Goal: Task Accomplishment & Management: Complete application form

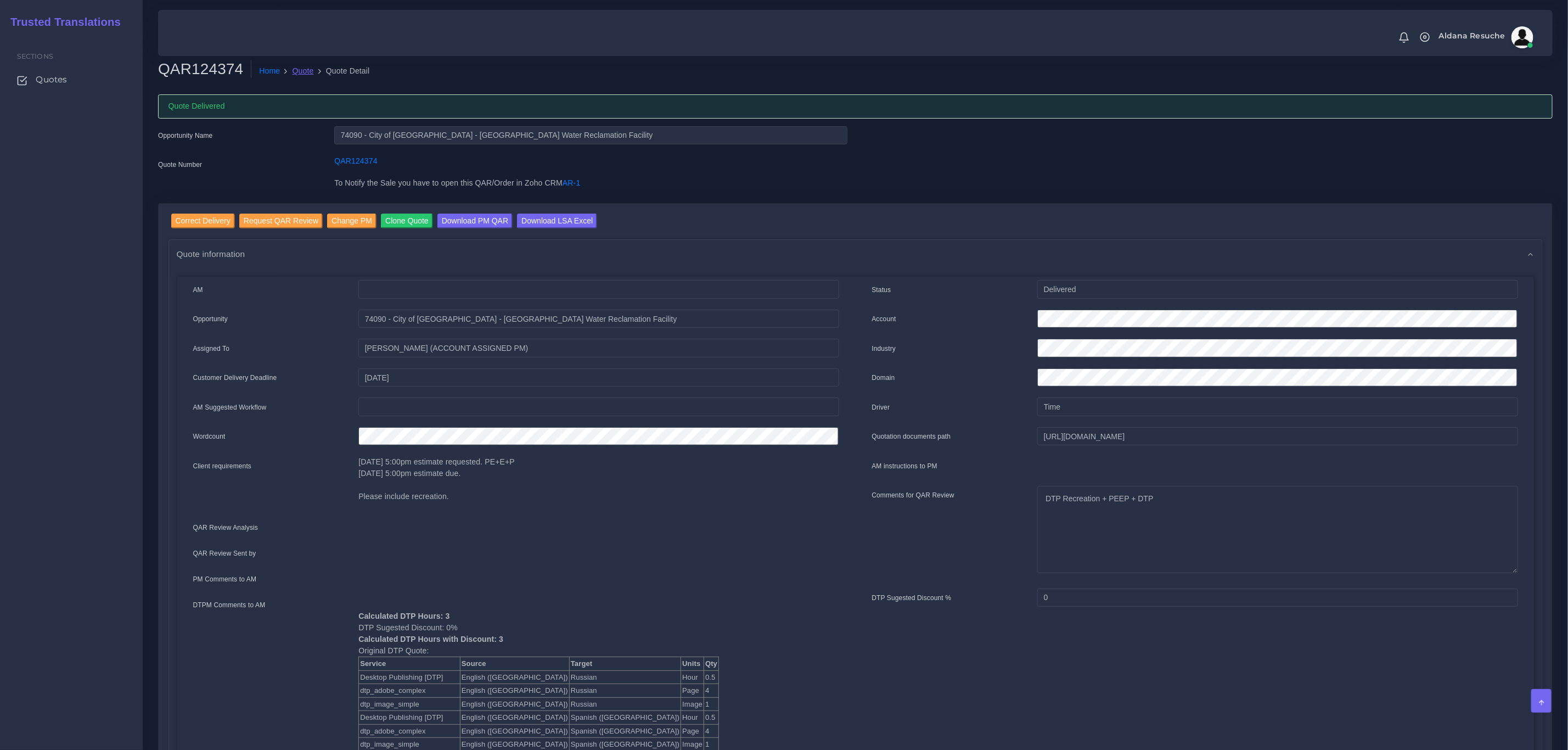
click at [301, 71] on link "Quote" at bounding box center [303, 71] width 21 height 12
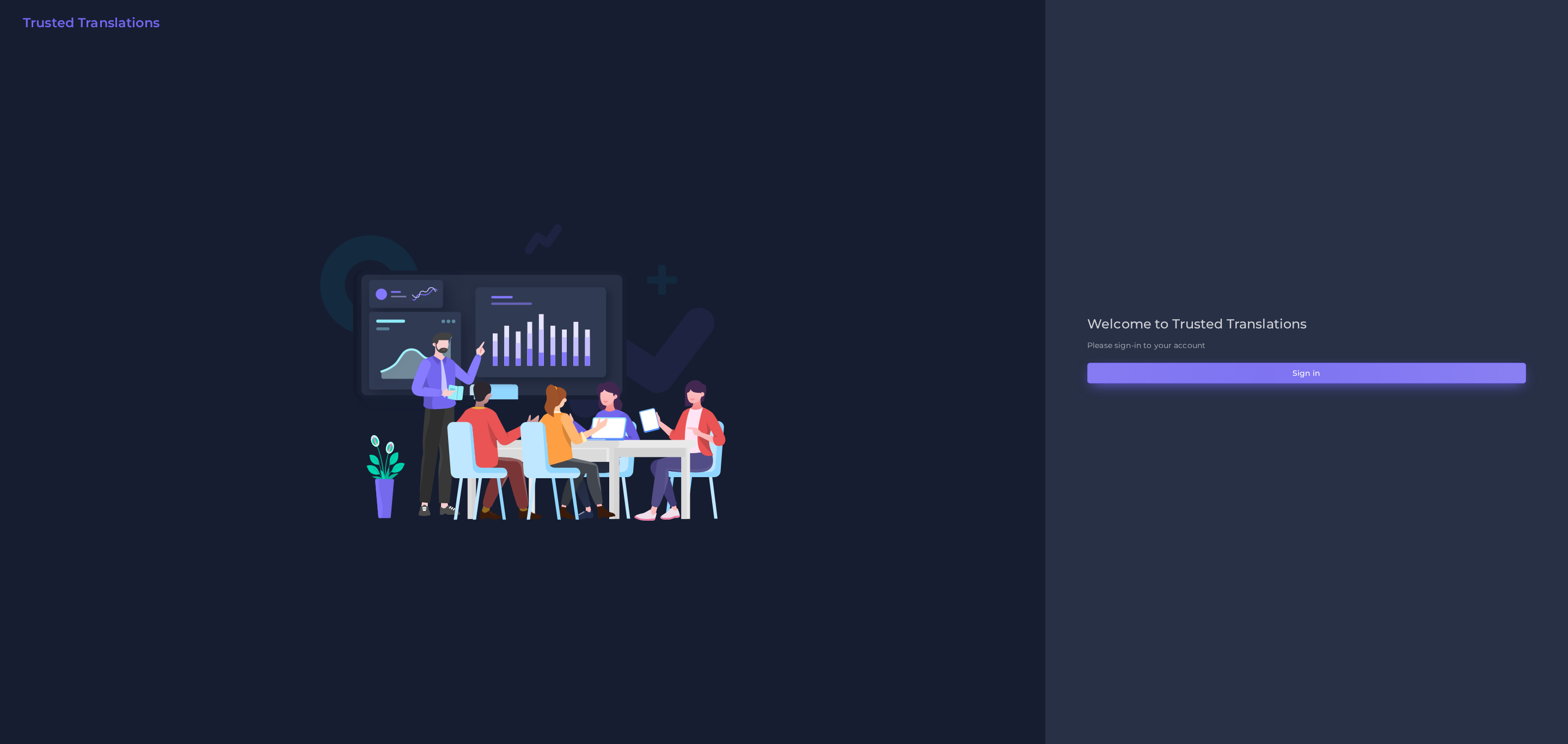
click at [1265, 374] on button "Sign in" at bounding box center [1306, 373] width 439 height 21
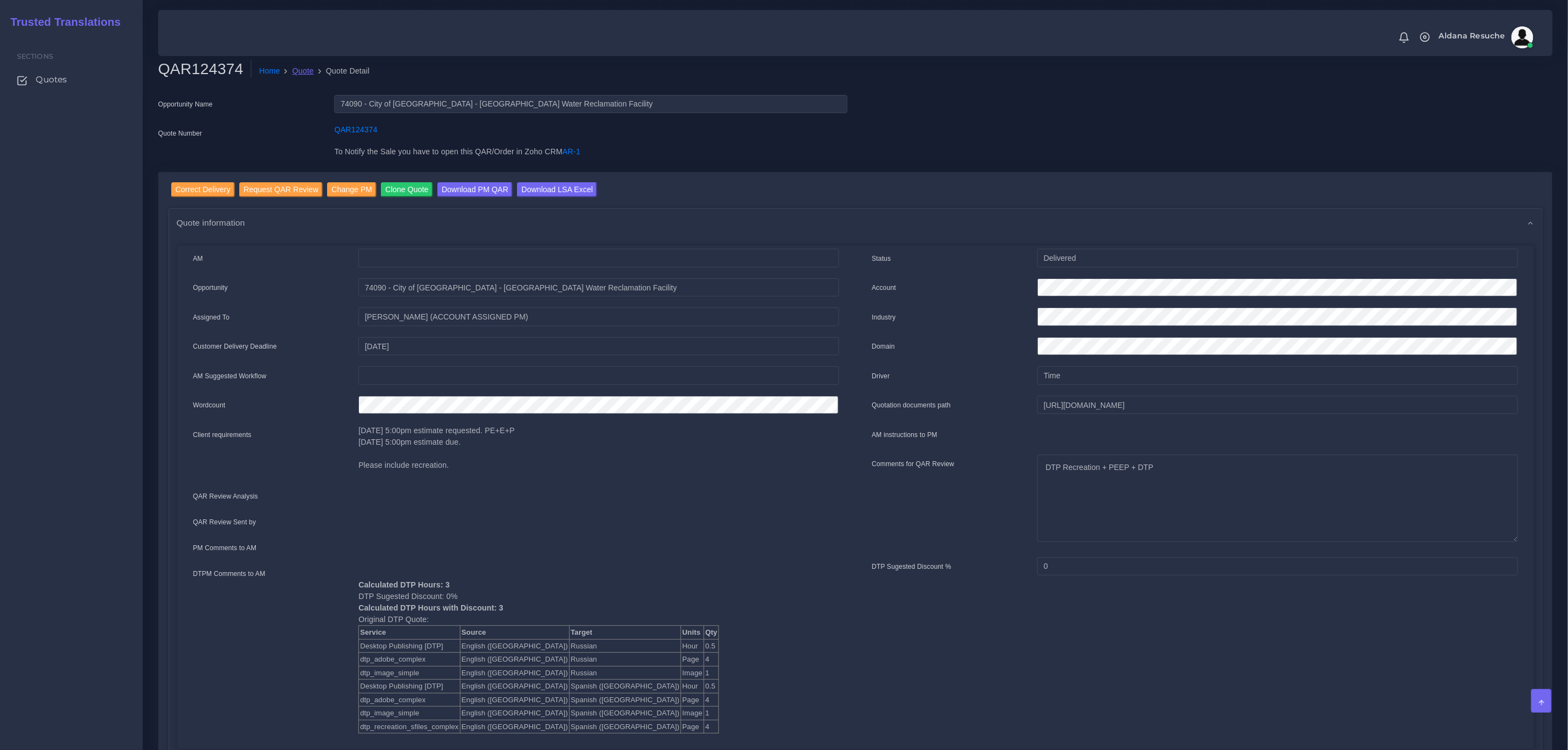
click at [299, 68] on link "Quote" at bounding box center [303, 71] width 21 height 12
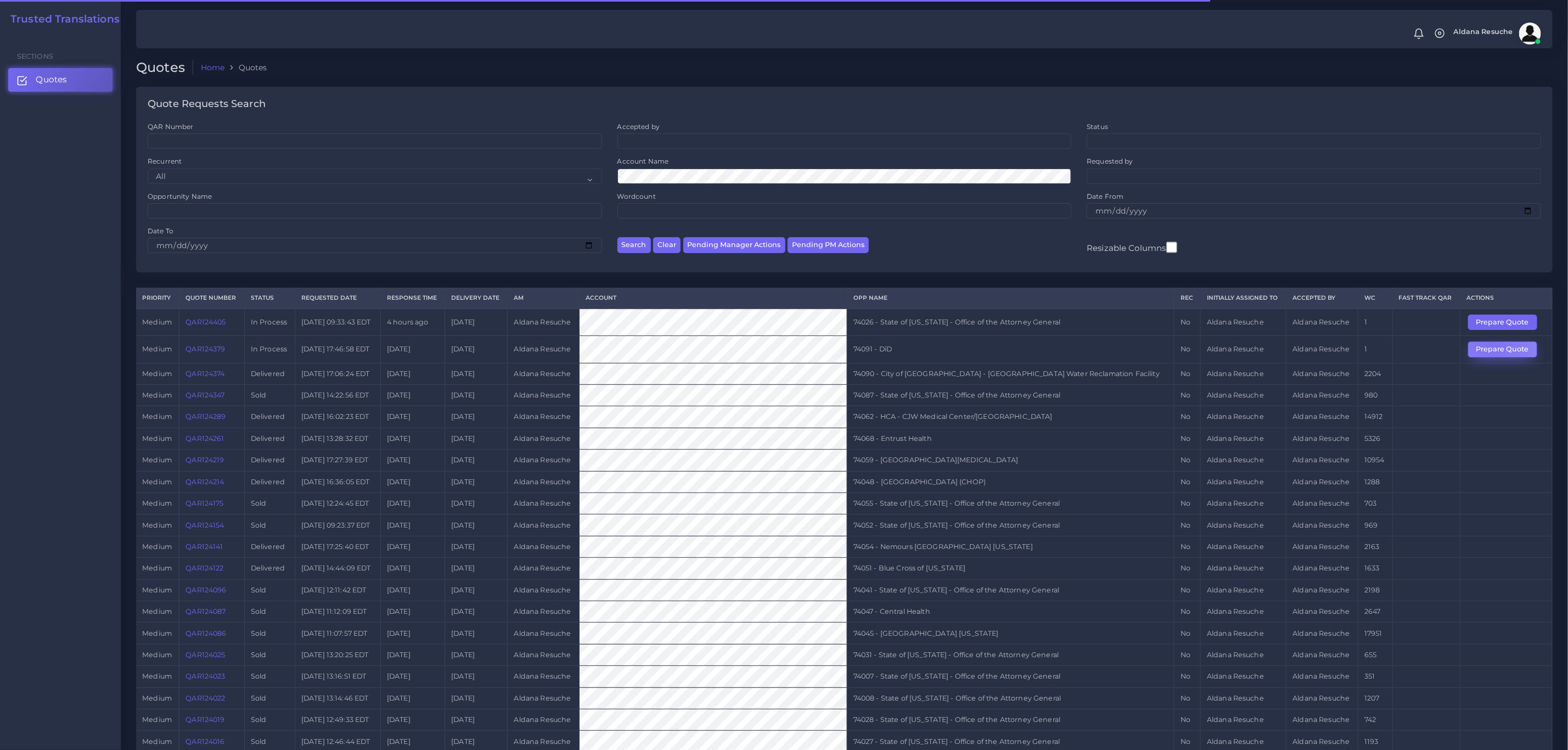
click at [1489, 348] on button "Prepare Quote" at bounding box center [1503, 349] width 69 height 15
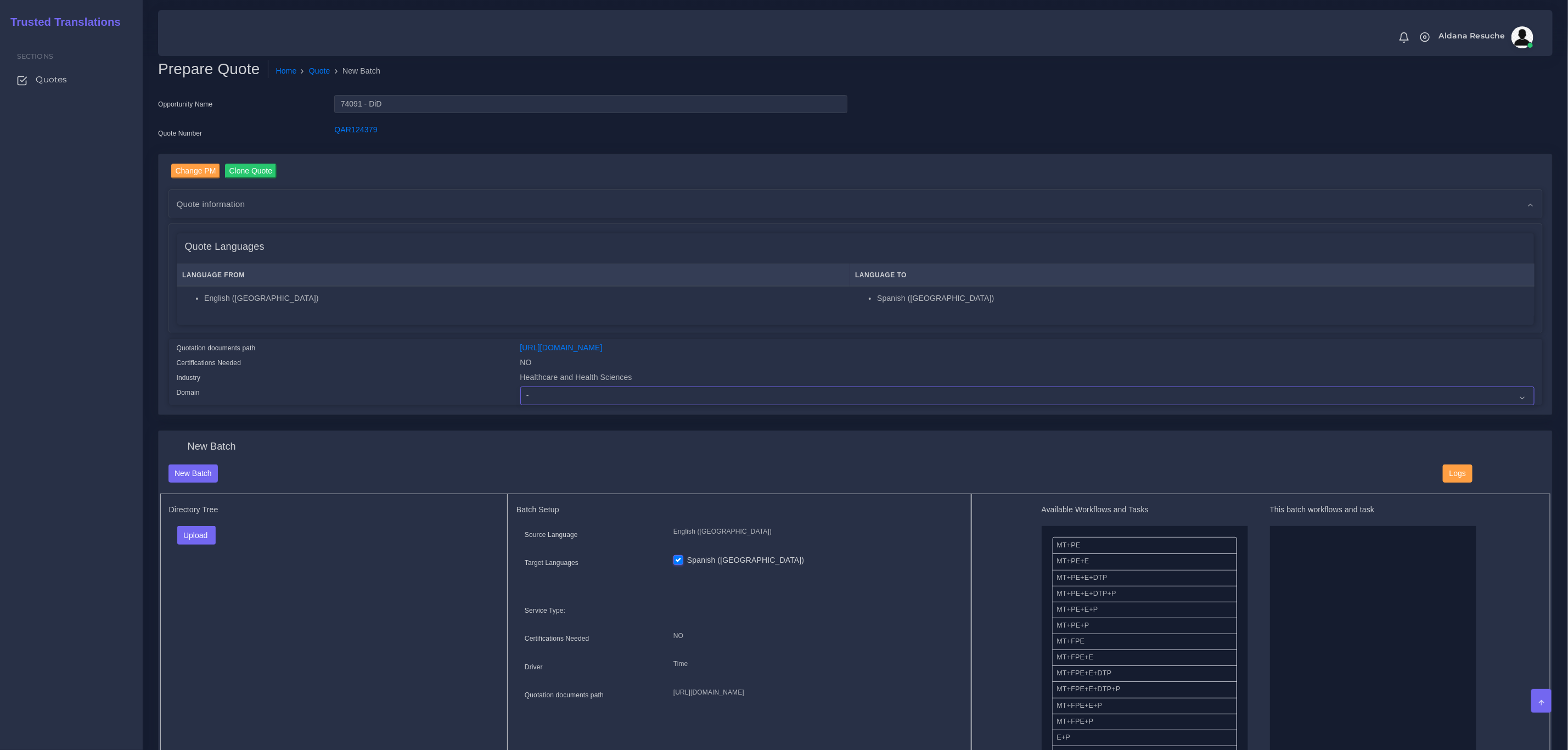
click at [560, 393] on select "- Advertising and Media Agriculture, Forestry and Fishing Architecture, Buildin…" at bounding box center [1027, 396] width 1014 height 18
select select "Healthcare and Health Sciences"
click at [520, 387] on select "- Advertising and Media Agriculture, Forestry and Fishing Architecture, Buildin…" at bounding box center [1027, 396] width 1014 height 18
click at [195, 535] on button "Upload" at bounding box center [197, 535] width 39 height 18
click at [211, 580] on label "Files" at bounding box center [215, 577] width 75 height 14
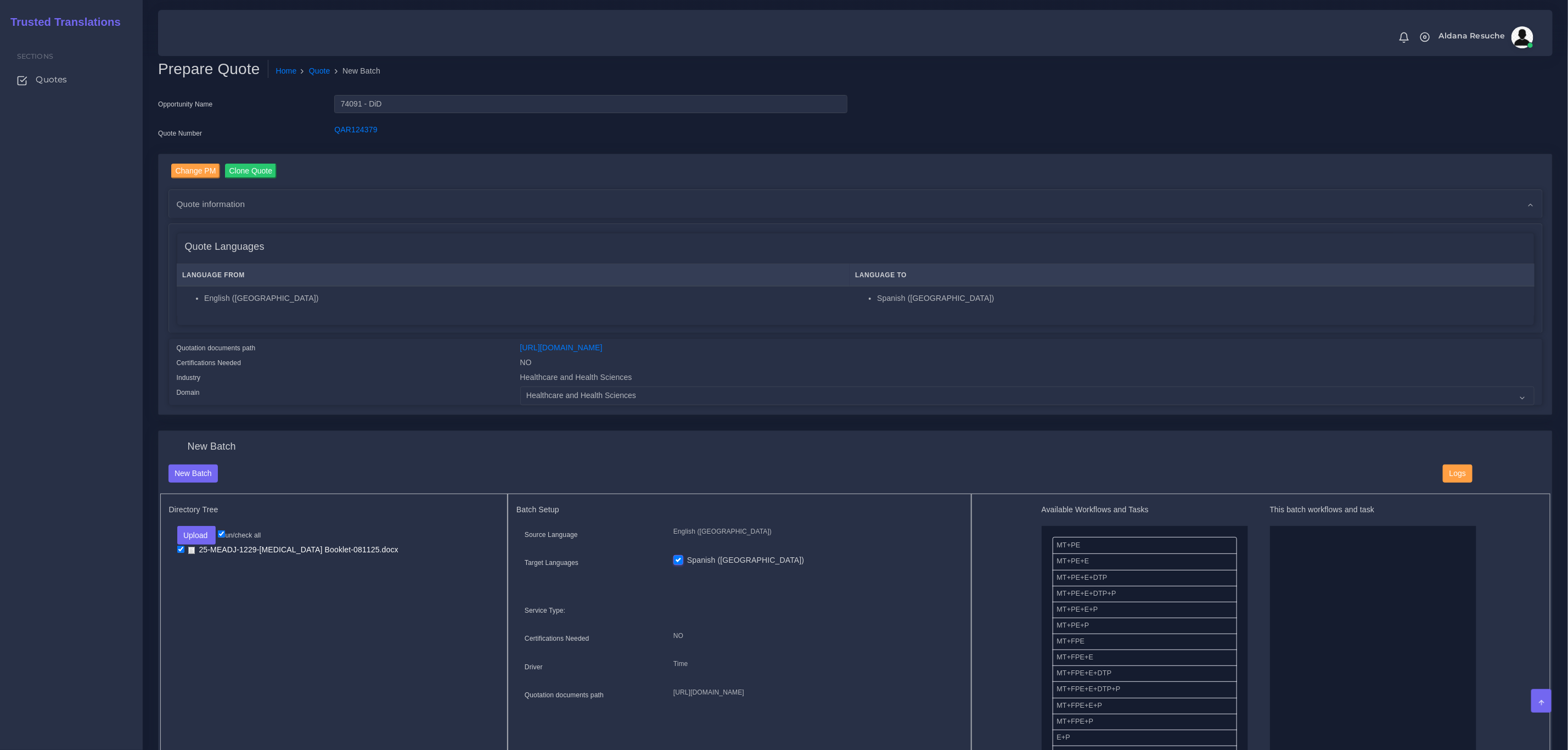
scroll to position [82, 0]
drag, startPoint x: 1102, startPoint y: 710, endPoint x: 1296, endPoint y: 570, distance: 239.2
drag, startPoint x: 1095, startPoint y: 618, endPoint x: 1287, endPoint y: 576, distance: 196.5
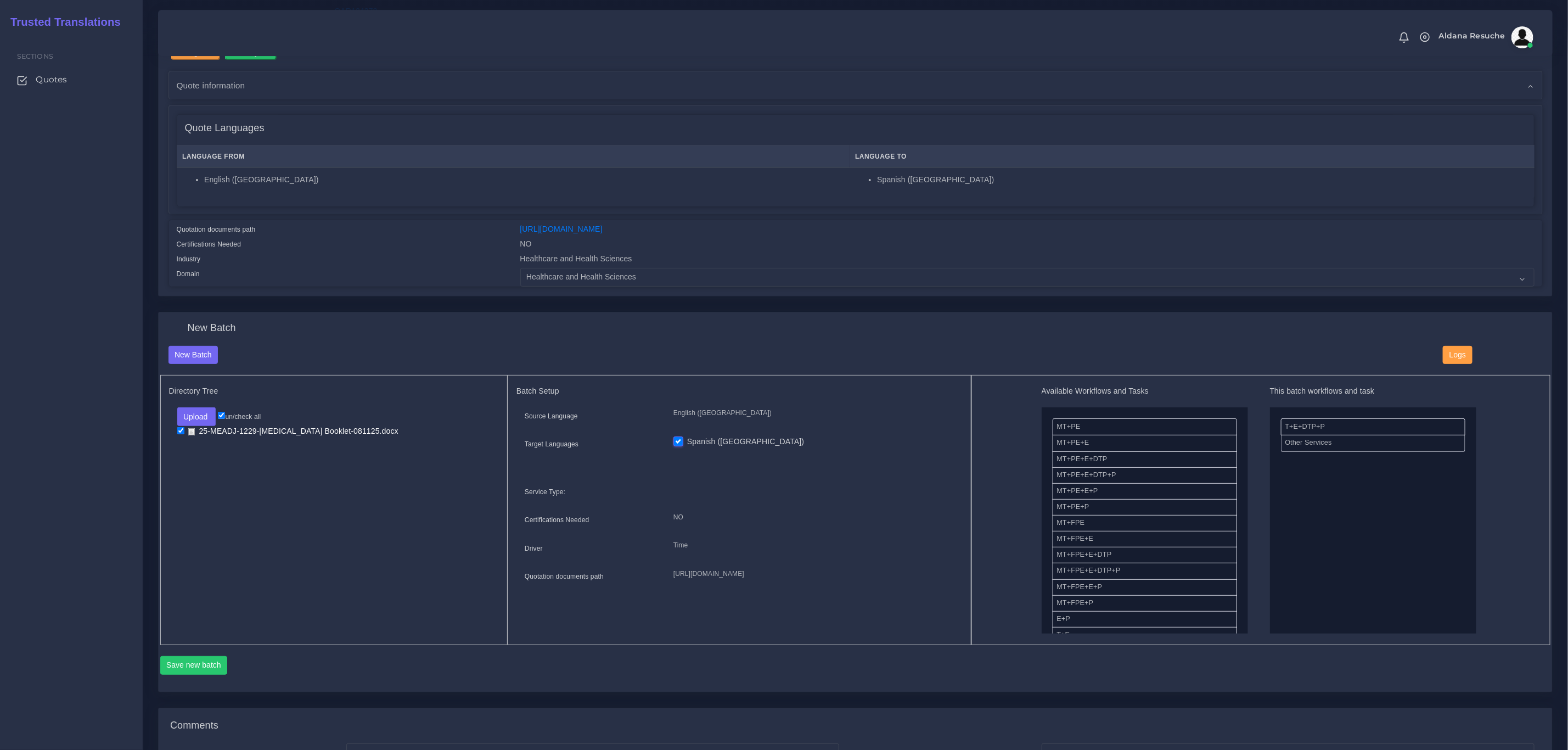
scroll to position [0, 0]
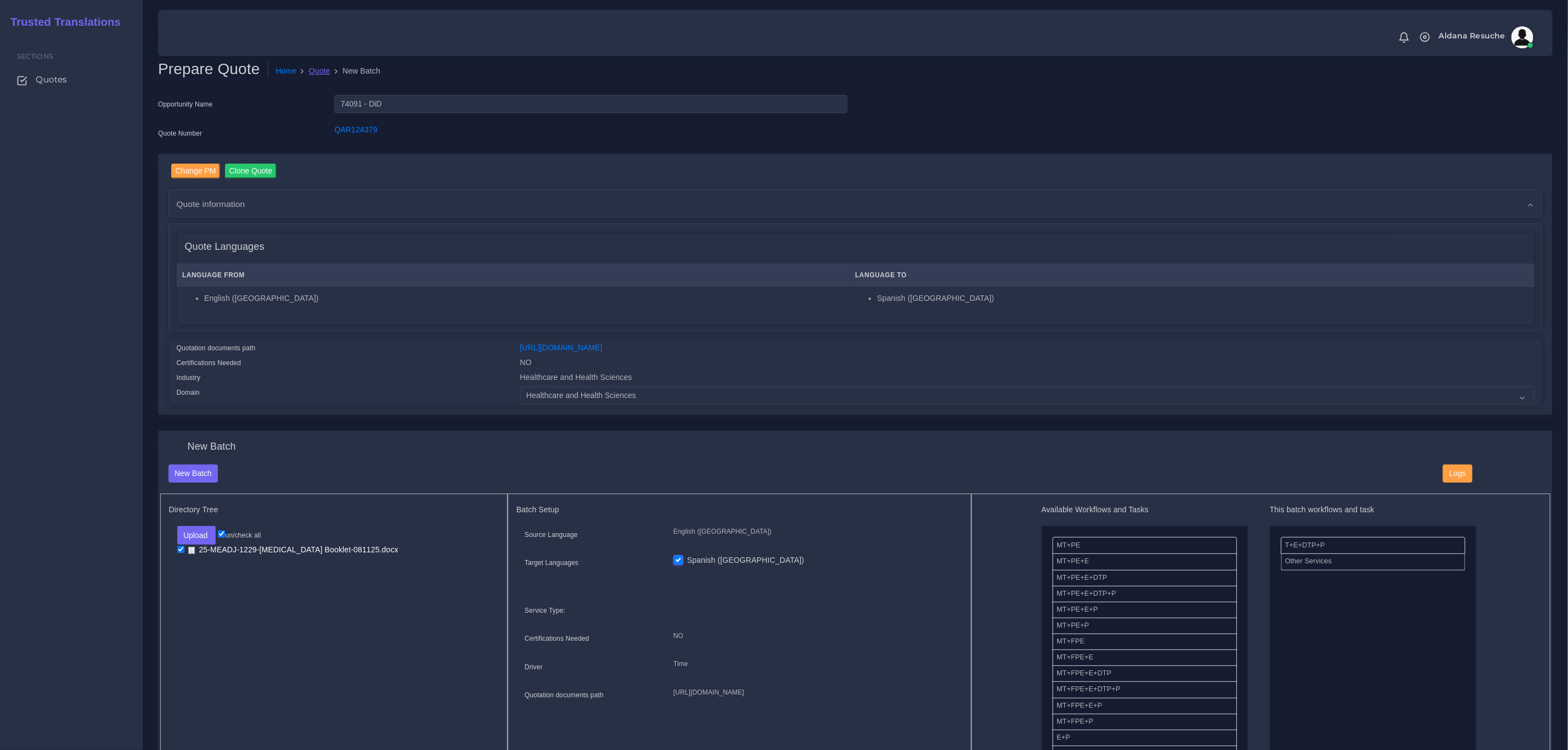
click at [320, 68] on link "Quote" at bounding box center [320, 71] width 21 height 12
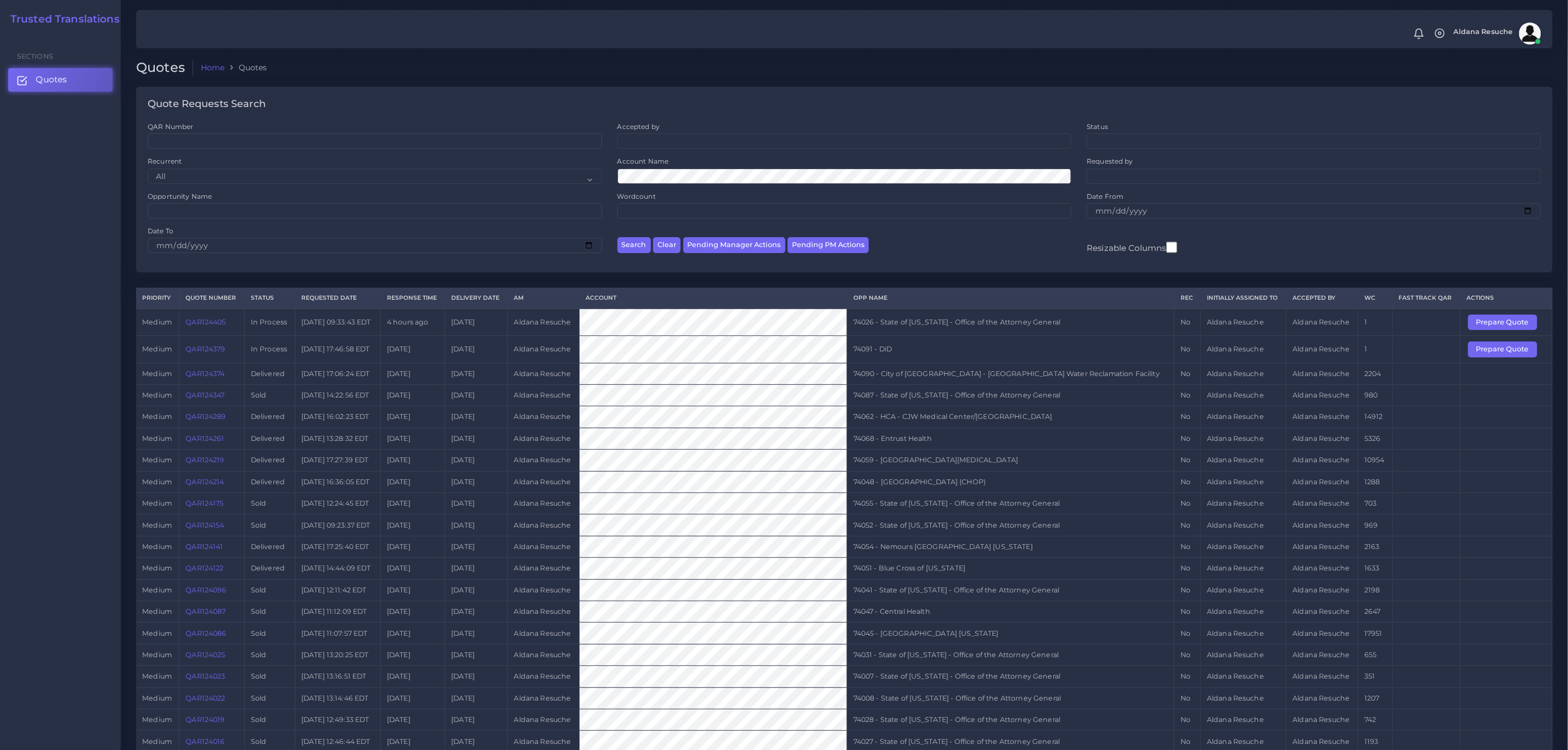
click at [196, 352] on link "QAR124379" at bounding box center [205, 349] width 39 height 8
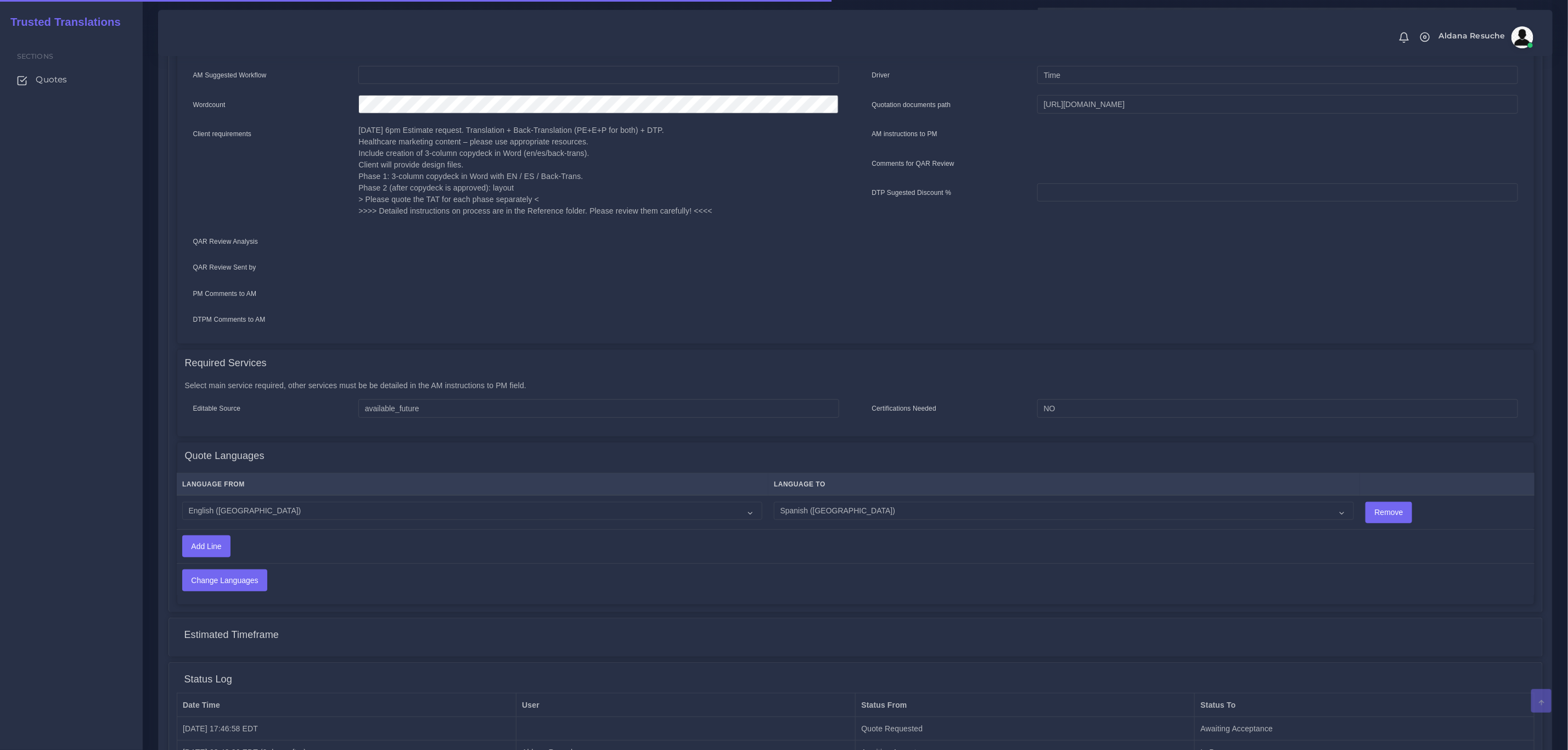
scroll to position [394, 0]
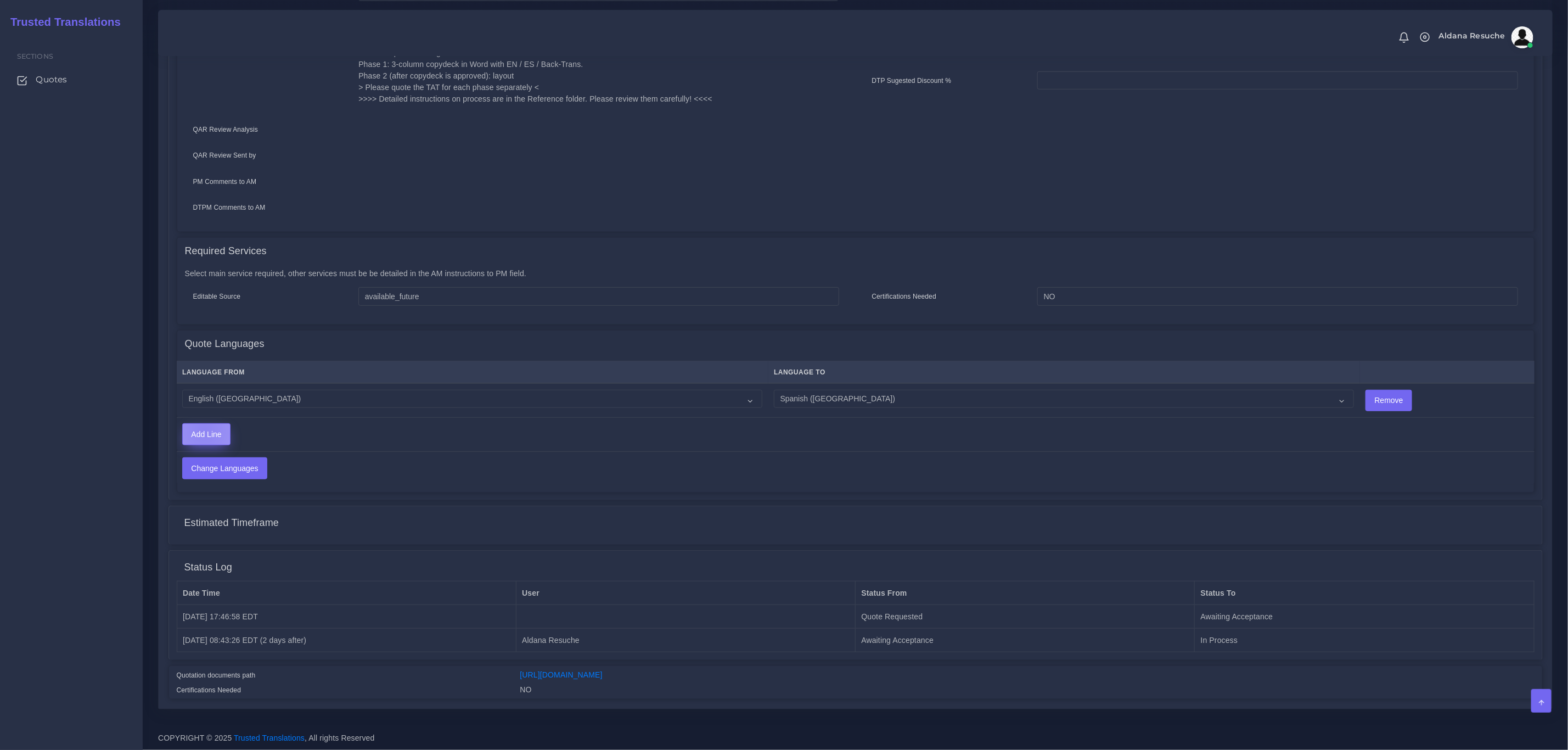
click at [205, 427] on input "Add Line" at bounding box center [206, 435] width 47 height 21
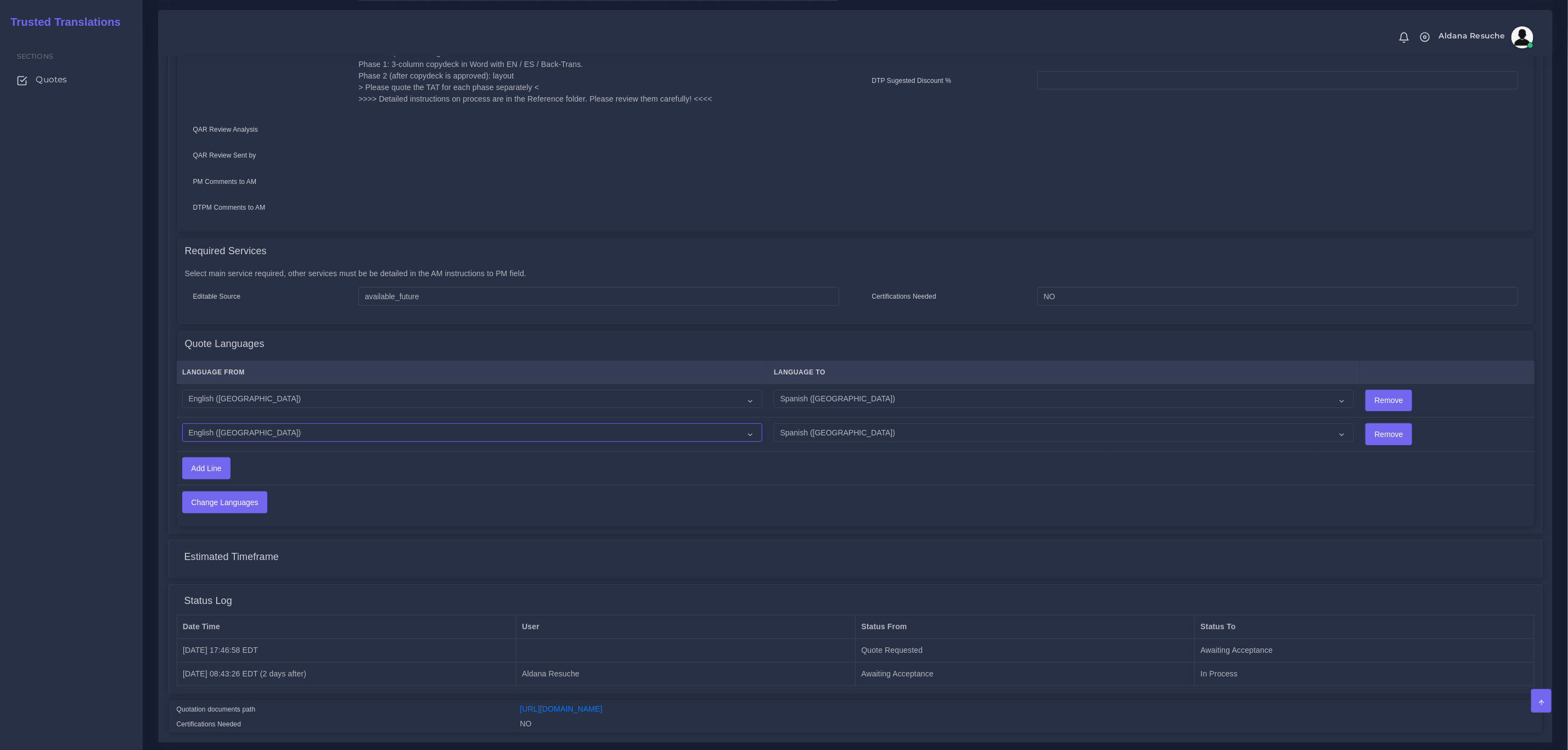
click at [228, 430] on select "Acoli Afar Afrikaans Akan Akateko Albanian American Sign Language (ASL) Amharic…" at bounding box center [472, 433] width 580 height 18
select select "15011"
click at [183, 423] on select "Acoli Afar Afrikaans Akan Akateko Albanian American Sign Language (ASL) Amharic…" at bounding box center [472, 433] width 580 height 18
click at [839, 430] on select "Acoli Afar Afrikaans Akan Akateko Albanian American Sign Language (ASL) Amharic…" at bounding box center [1064, 433] width 580 height 18
select select "14001"
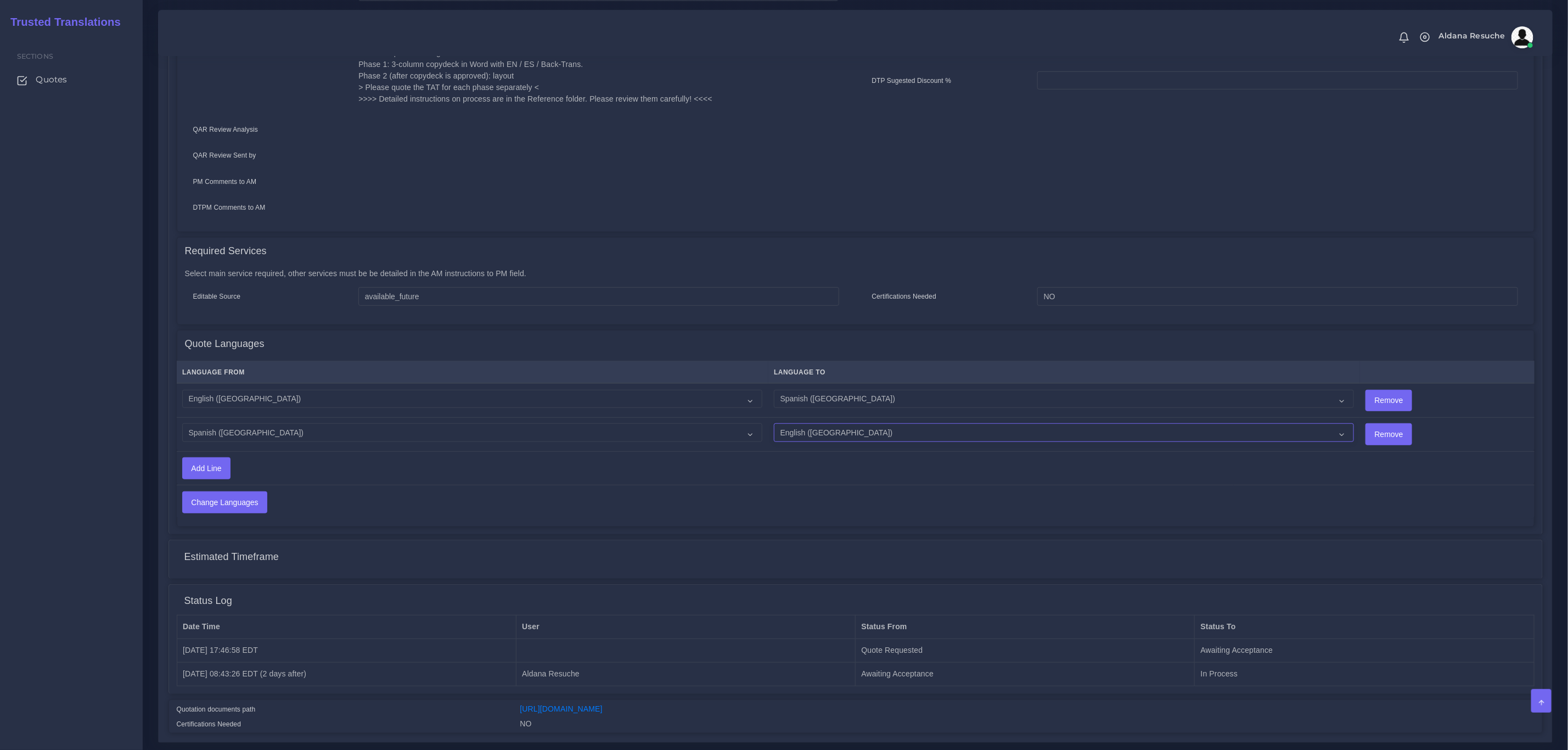
click at [774, 423] on select "Acoli Afar Afrikaans Akan Akateko Albanian American Sign Language (ASL) Amharic…" at bounding box center [1064, 433] width 580 height 18
click at [408, 481] on td "Add Line" at bounding box center [642, 468] width 931 height 34
click at [215, 500] on input "Change Languages" at bounding box center [225, 502] width 84 height 21
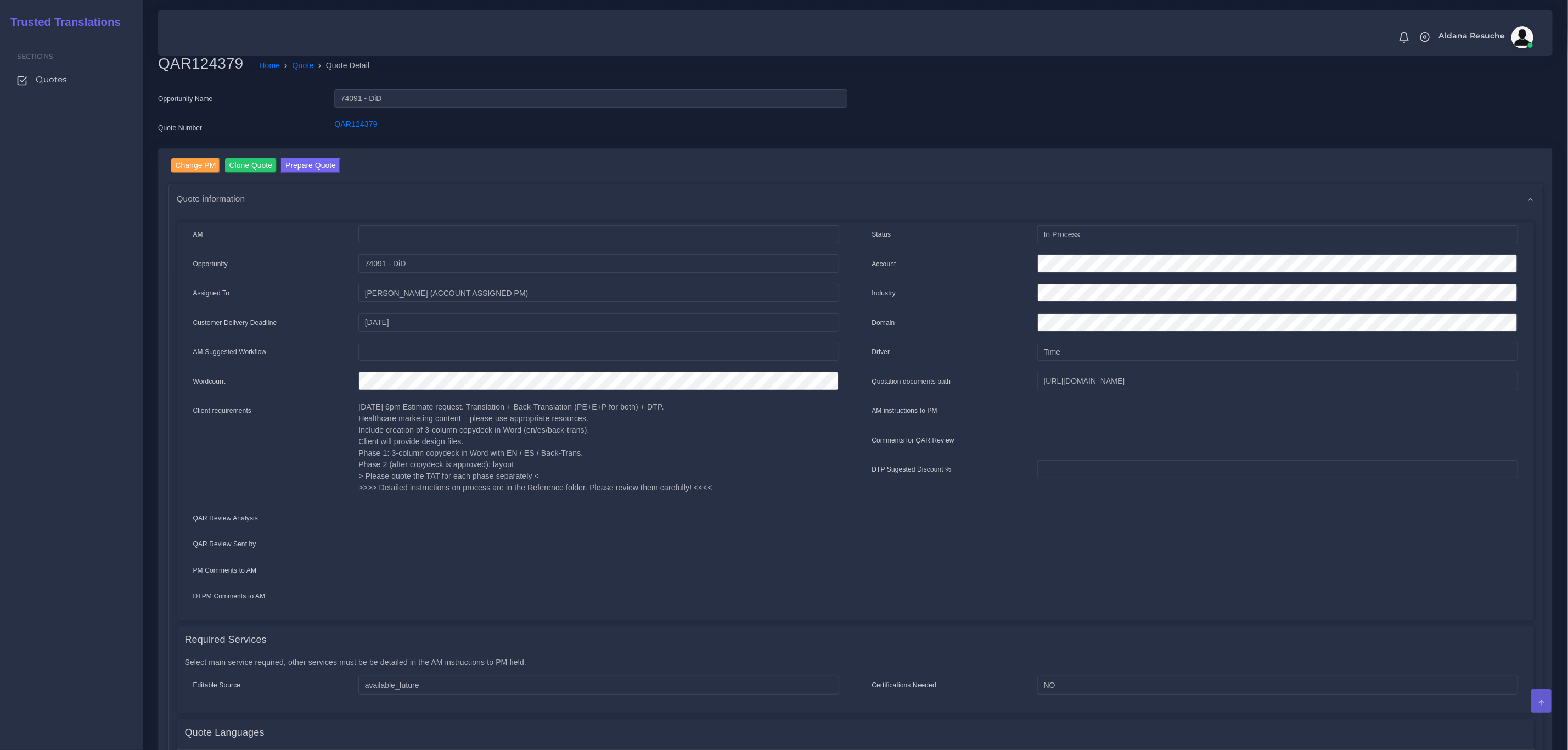
scroll to position [0, 0]
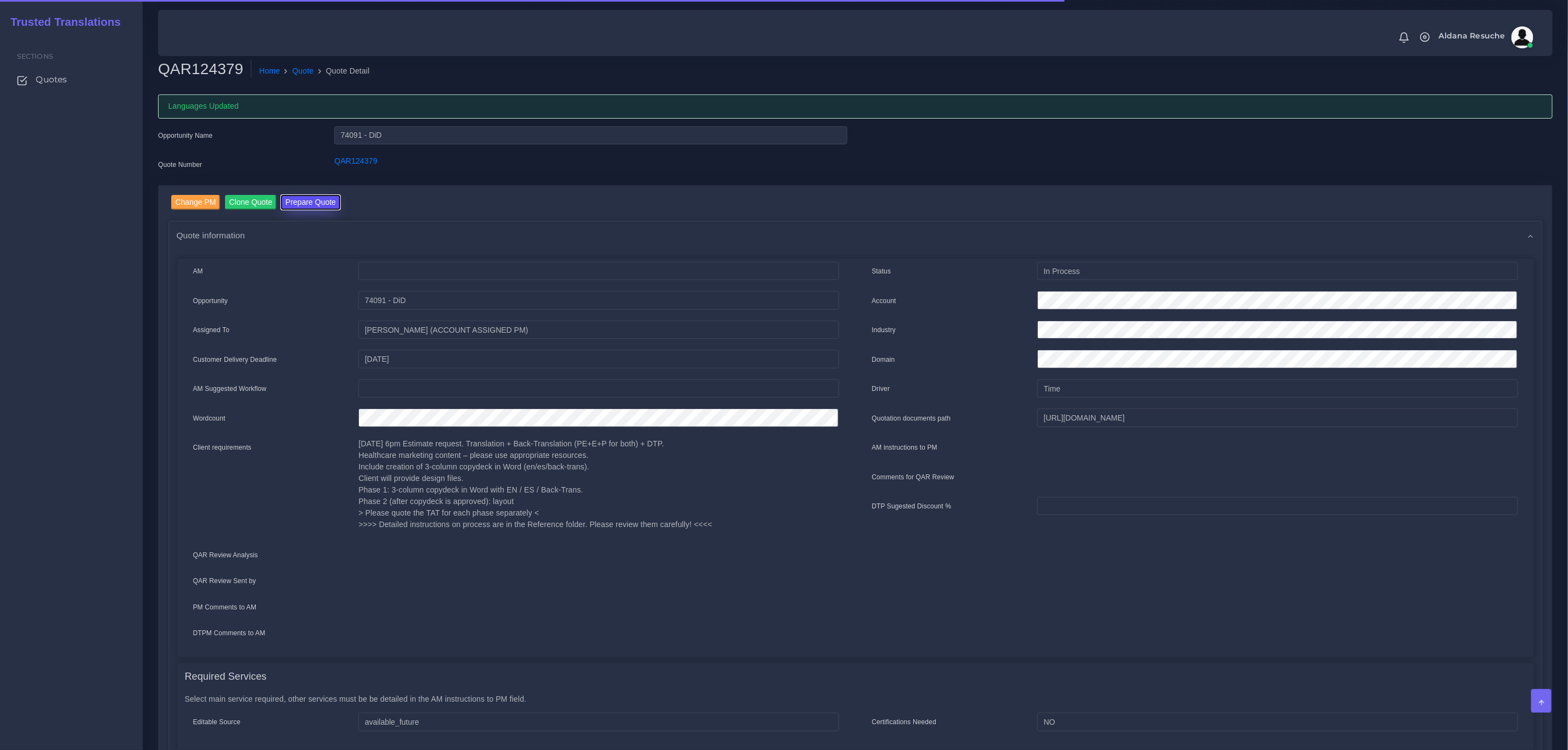
click at [320, 207] on button "Prepare Quote" at bounding box center [311, 203] width 60 height 15
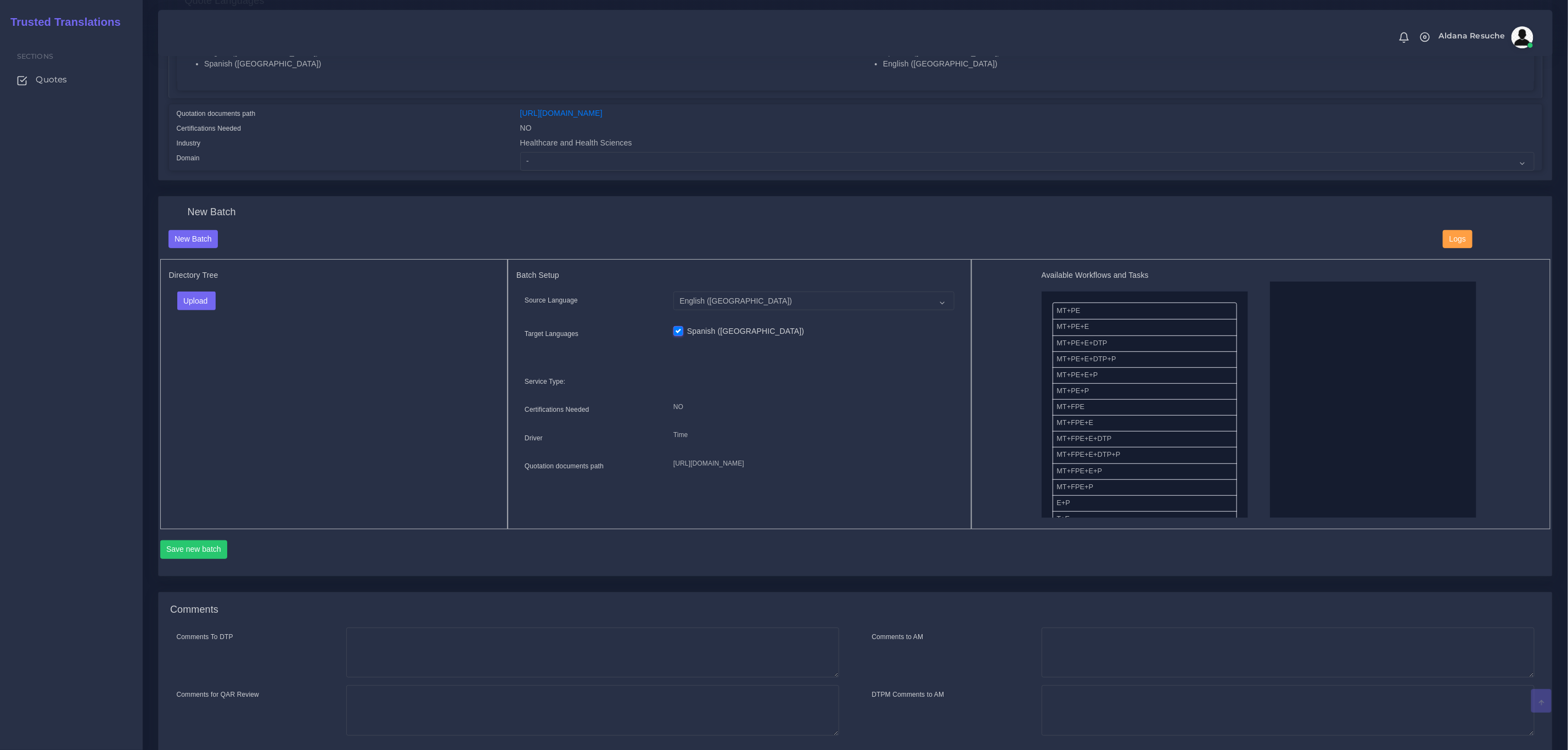
scroll to position [247, 0]
click at [203, 300] on button "Upload" at bounding box center [197, 300] width 39 height 18
click at [205, 339] on label "Files" at bounding box center [215, 342] width 75 height 14
drag, startPoint x: 1111, startPoint y: 387, endPoint x: 1326, endPoint y: 357, distance: 217.1
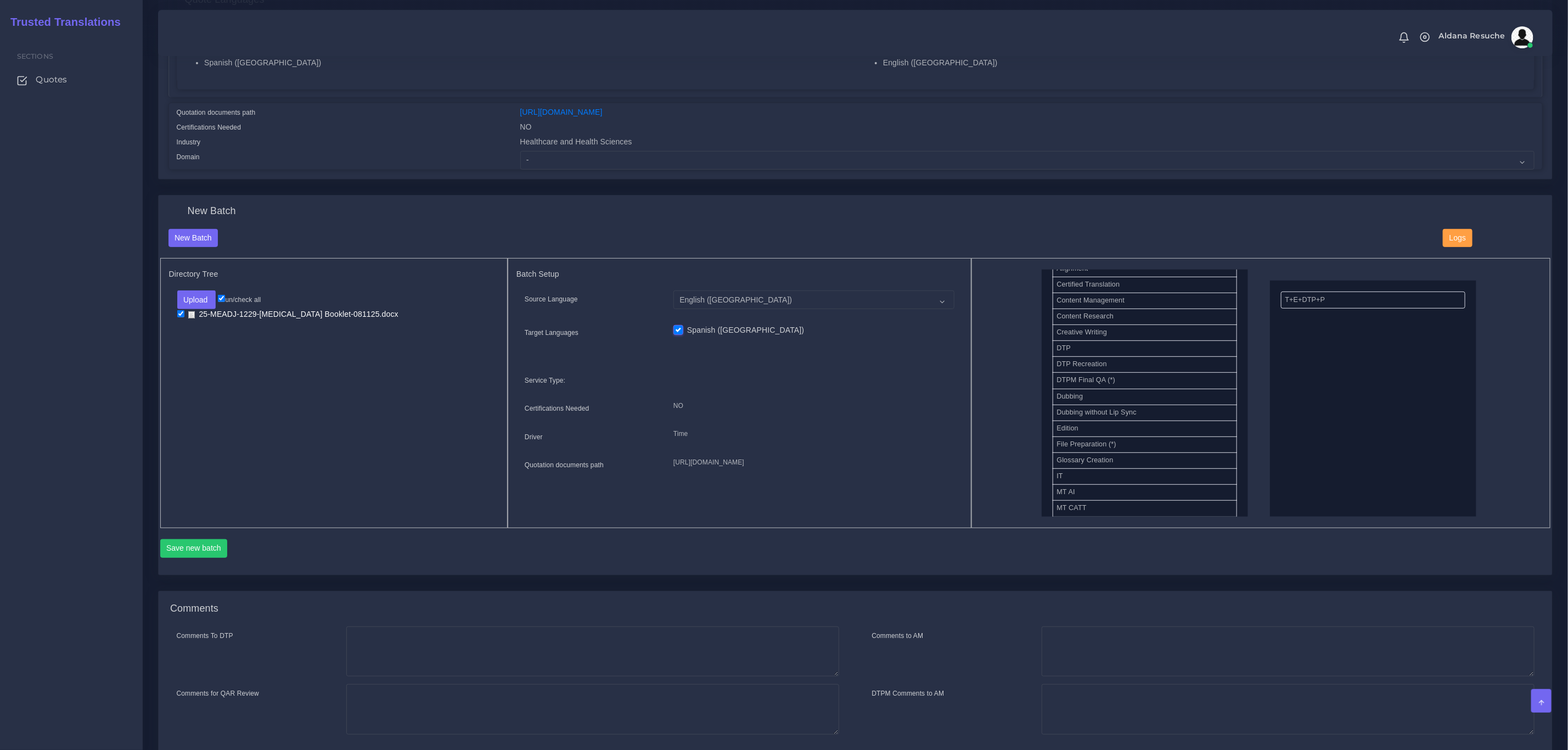
scroll to position [412, 0]
drag, startPoint x: 1105, startPoint y: 466, endPoint x: 1339, endPoint y: 330, distance: 270.7
click at [198, 554] on button "Save new batch" at bounding box center [194, 548] width 68 height 18
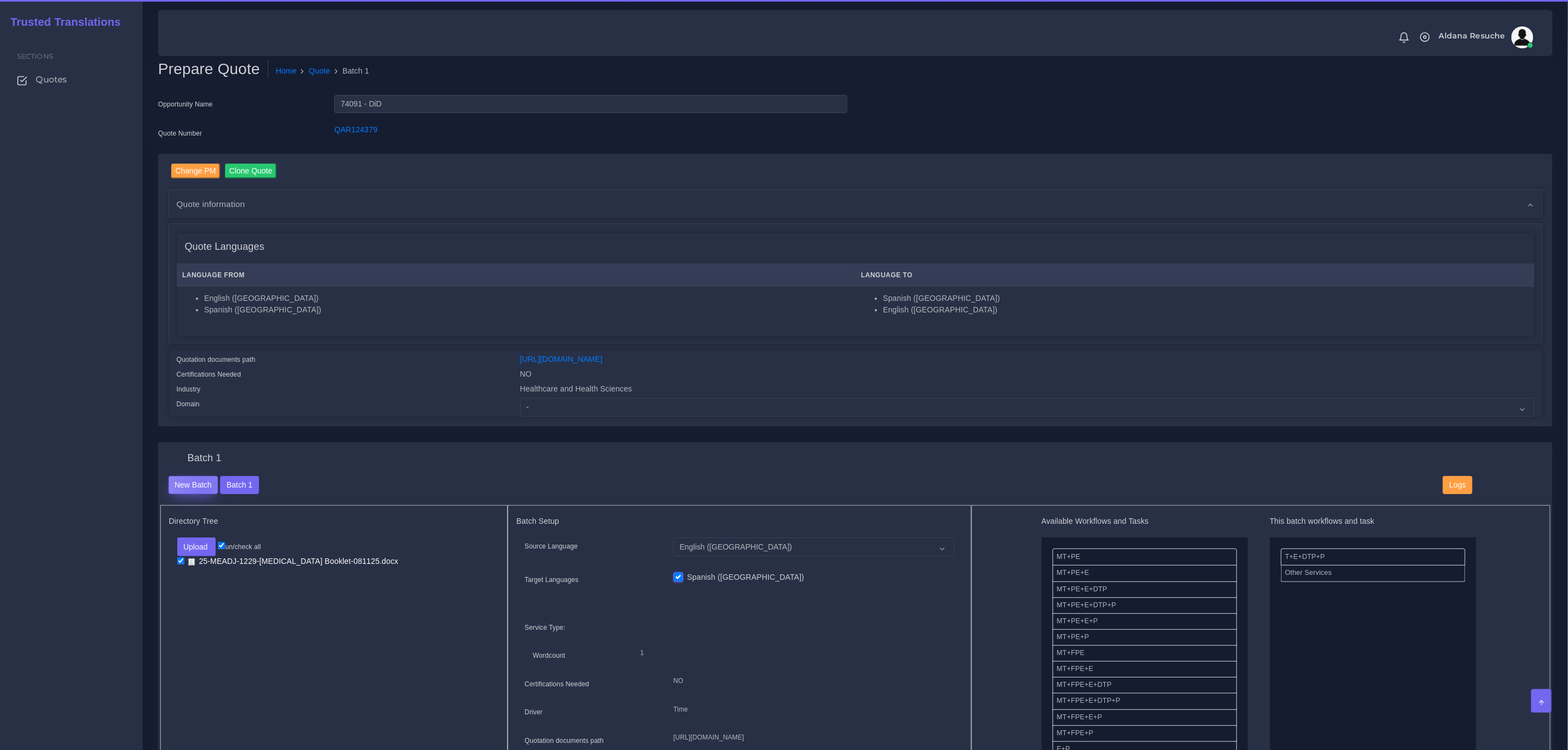
click at [205, 486] on button "New Batch" at bounding box center [193, 485] width 50 height 18
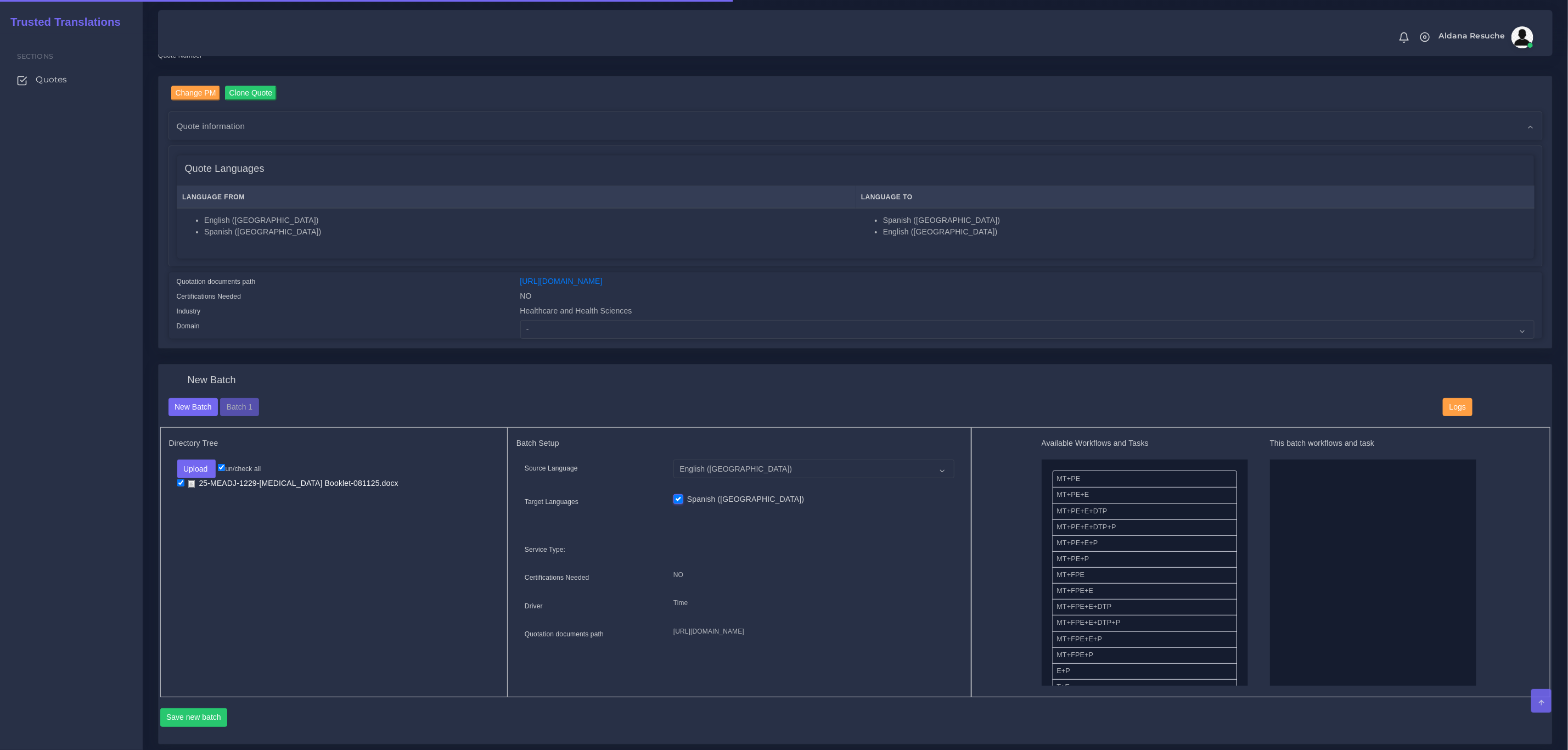
scroll to position [82, 0]
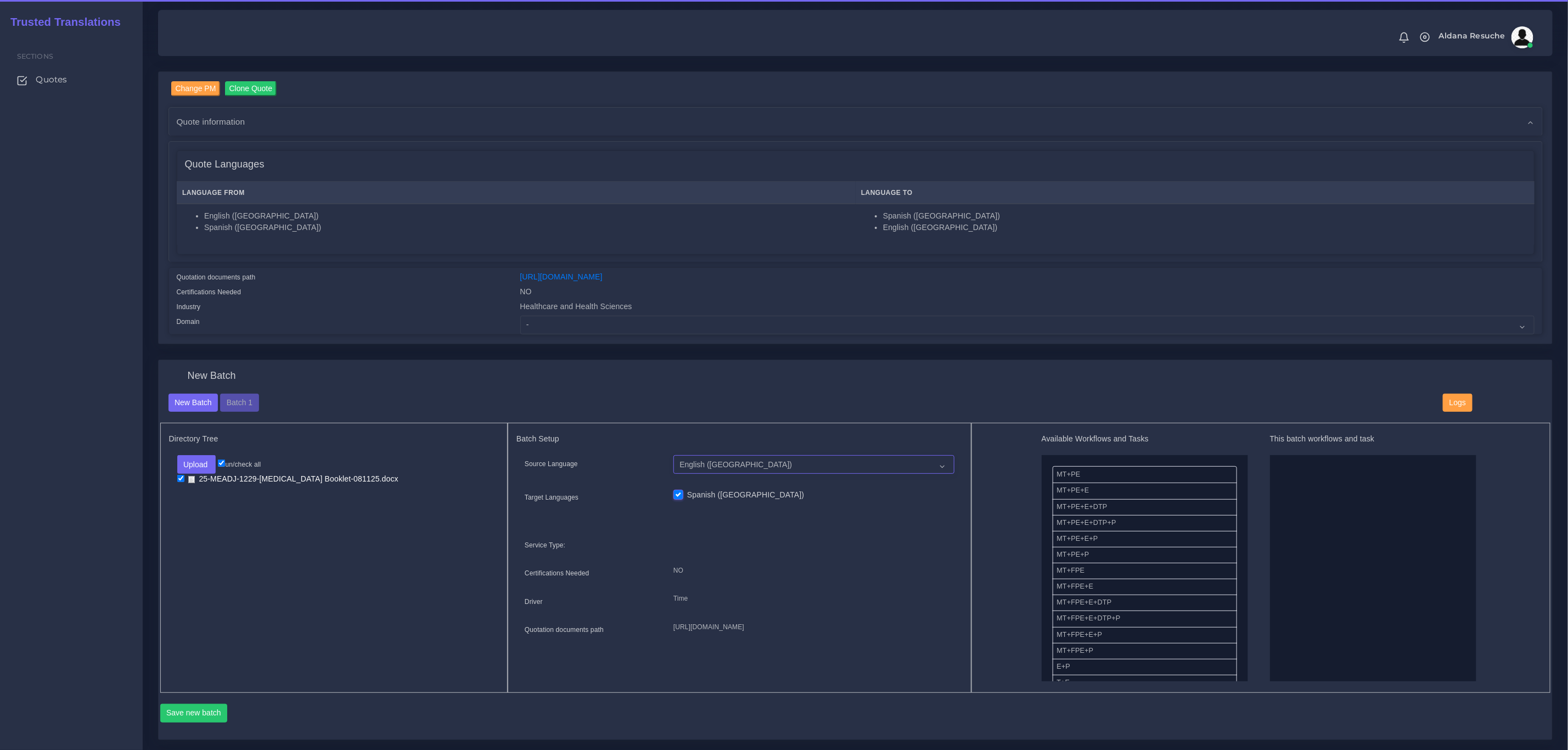
click at [736, 466] on select "English (US) Spanish (US)" at bounding box center [814, 464] width 281 height 18
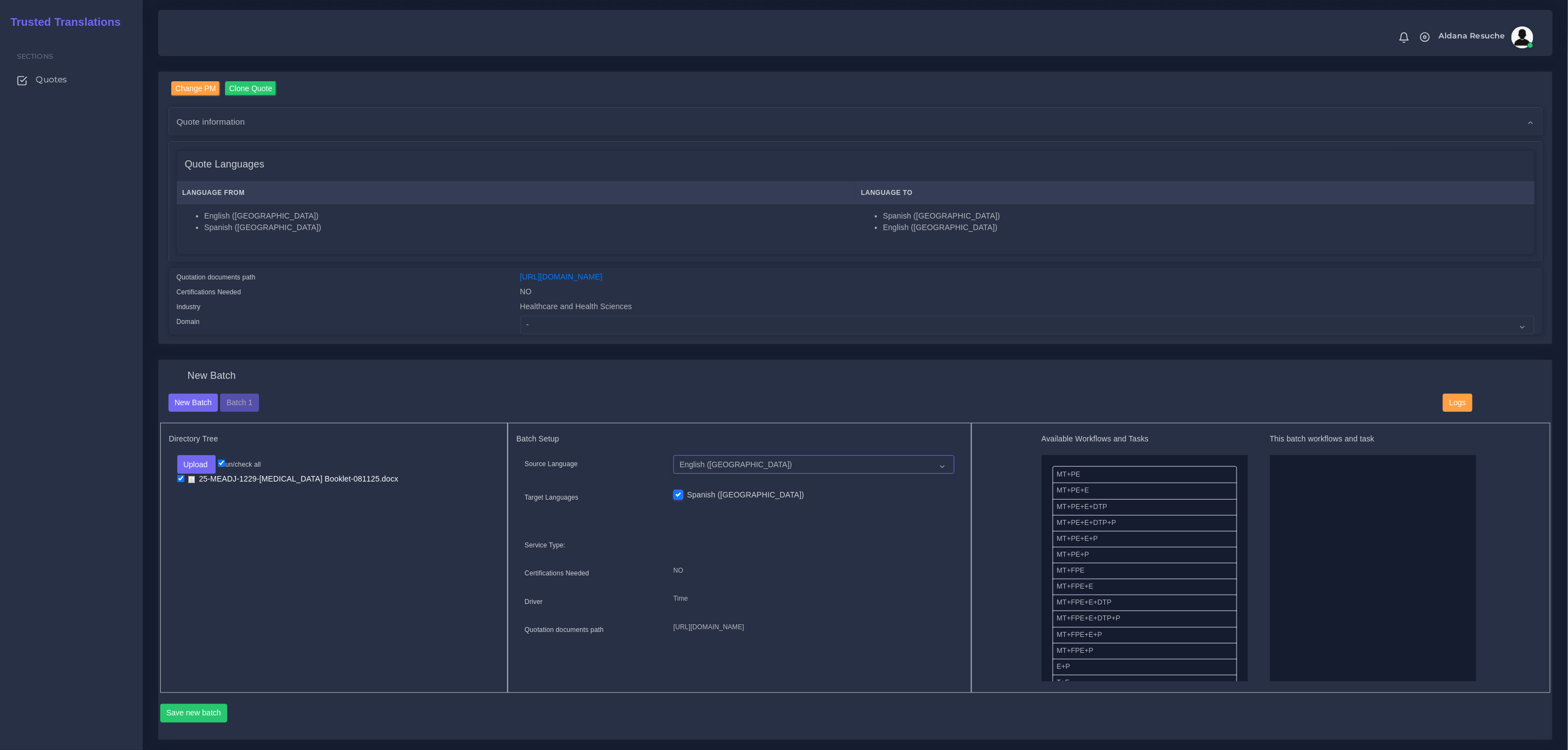
select select "15011"
click at [673, 455] on select "English (US) Spanish (US)" at bounding box center [814, 464] width 281 height 18
click at [954, 394] on div "New Batch Batch 1" at bounding box center [798, 403] width 1275 height 18
drag, startPoint x: 1094, startPoint y: 649, endPoint x: 1326, endPoint y: 492, distance: 280.1
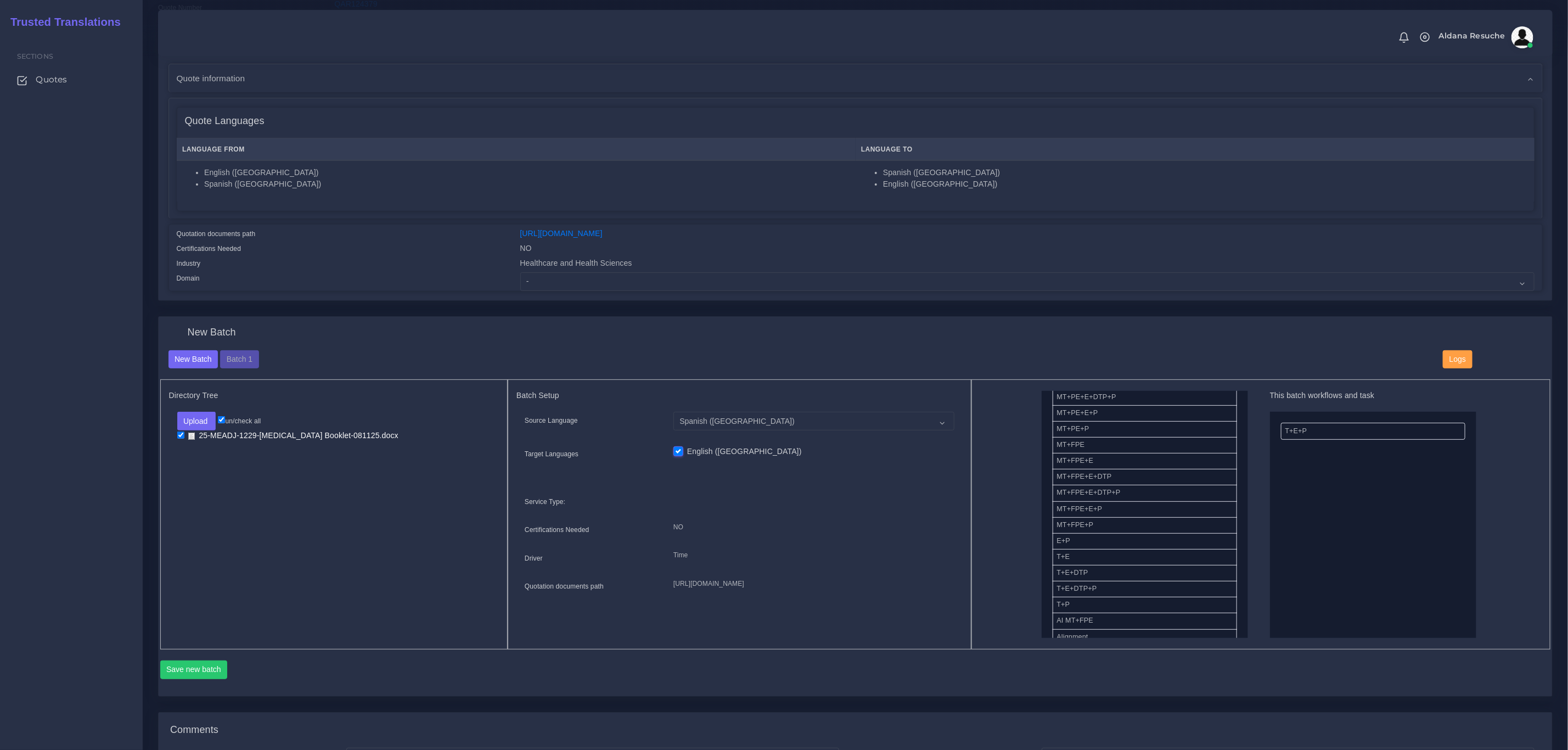
scroll to position [164, 0]
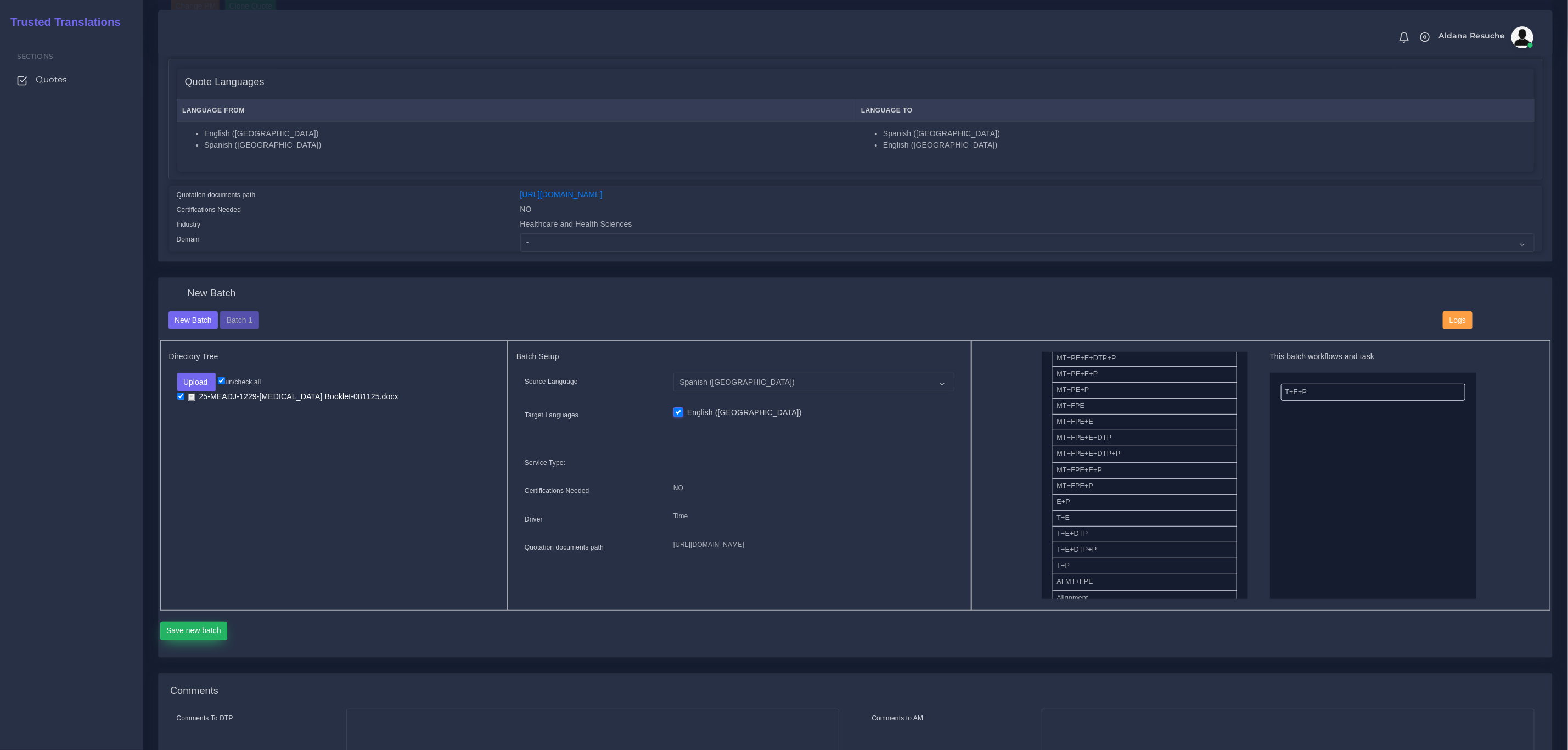
click at [170, 631] on button "Save new batch" at bounding box center [194, 631] width 68 height 18
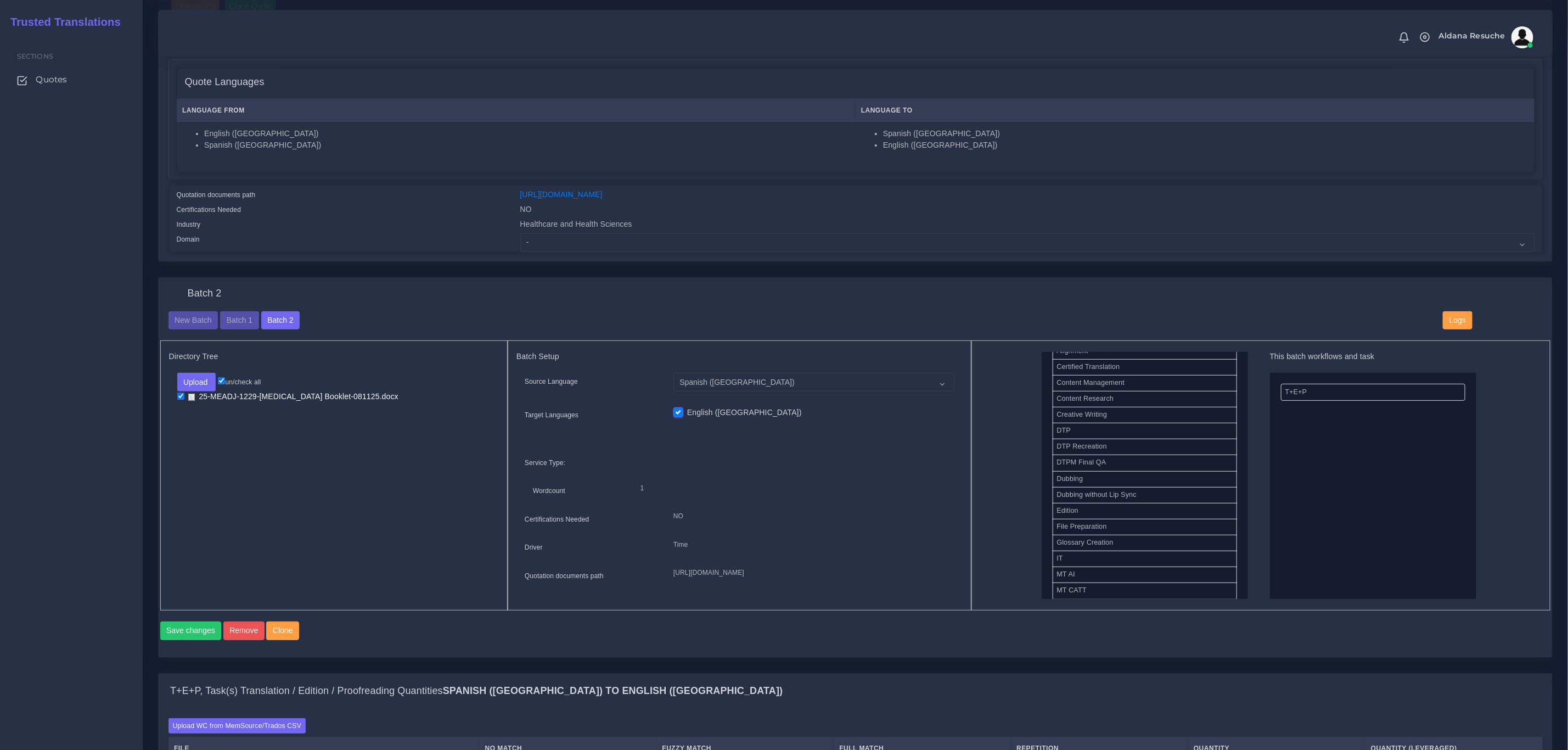
scroll to position [412, 0]
drag, startPoint x: 1095, startPoint y: 554, endPoint x: 1288, endPoint y: 462, distance: 213.8
click at [206, 640] on button "Save changes" at bounding box center [191, 631] width 61 height 18
click at [689, 697] on div "T+E+P, Task(s) Translation / Edition / Proofreading Quantities Spanish (US) TO …" at bounding box center [855, 690] width 1394 height 35
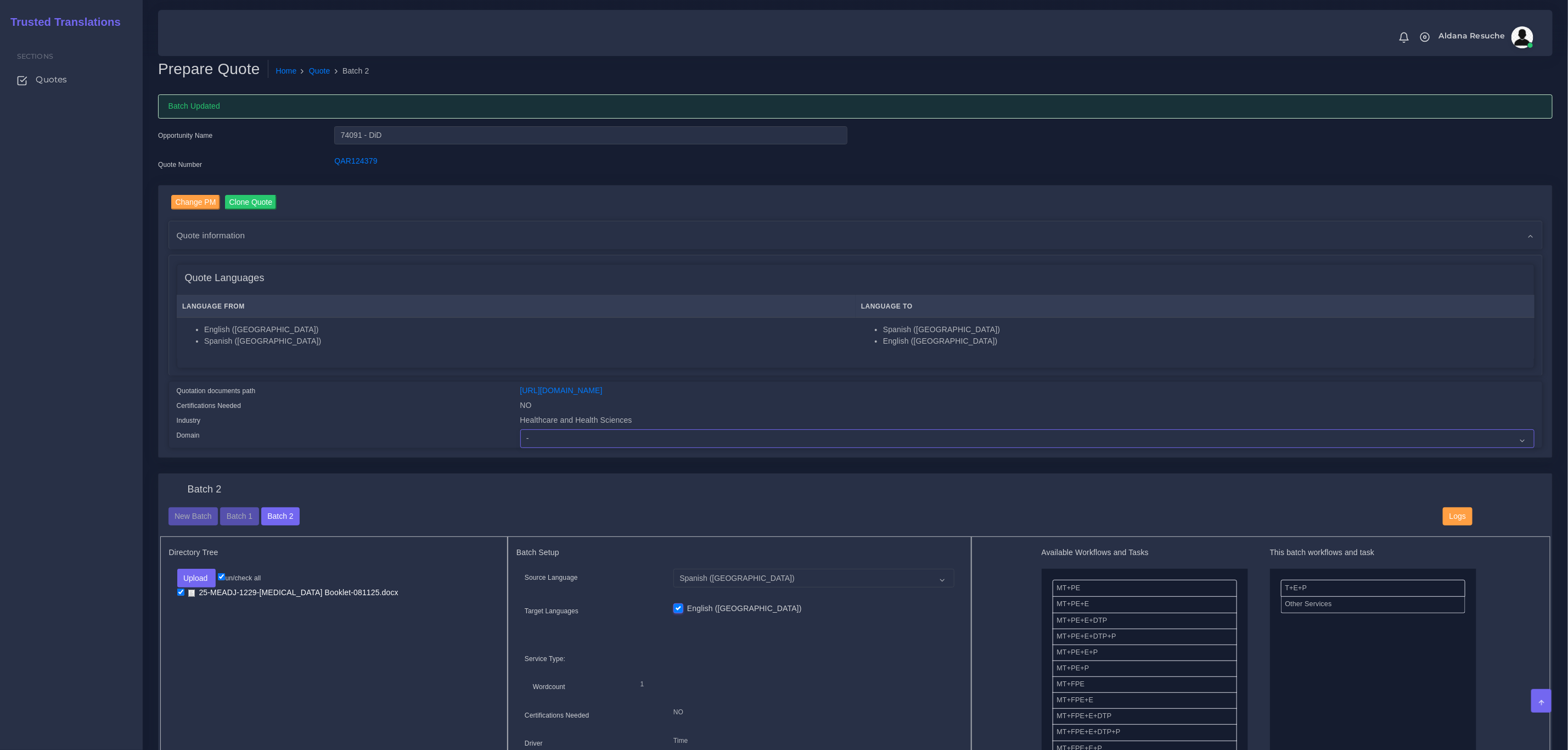
click at [570, 435] on select "- Advertising and Media Agriculture, Forestry and Fishing Architecture, Buildin…" at bounding box center [1027, 438] width 1014 height 18
select select "Healthcare and Health Sciences"
click at [520, 429] on select "- Advertising and Media Agriculture, Forestry and Fishing Architecture, Buildin…" at bounding box center [1027, 438] width 1014 height 18
click at [360, 435] on div "Domain" at bounding box center [341, 438] width 344 height 18
click at [239, 511] on button "Batch 1" at bounding box center [239, 516] width 39 height 18
